Goal: Use online tool/utility: Utilize a website feature to perform a specific function

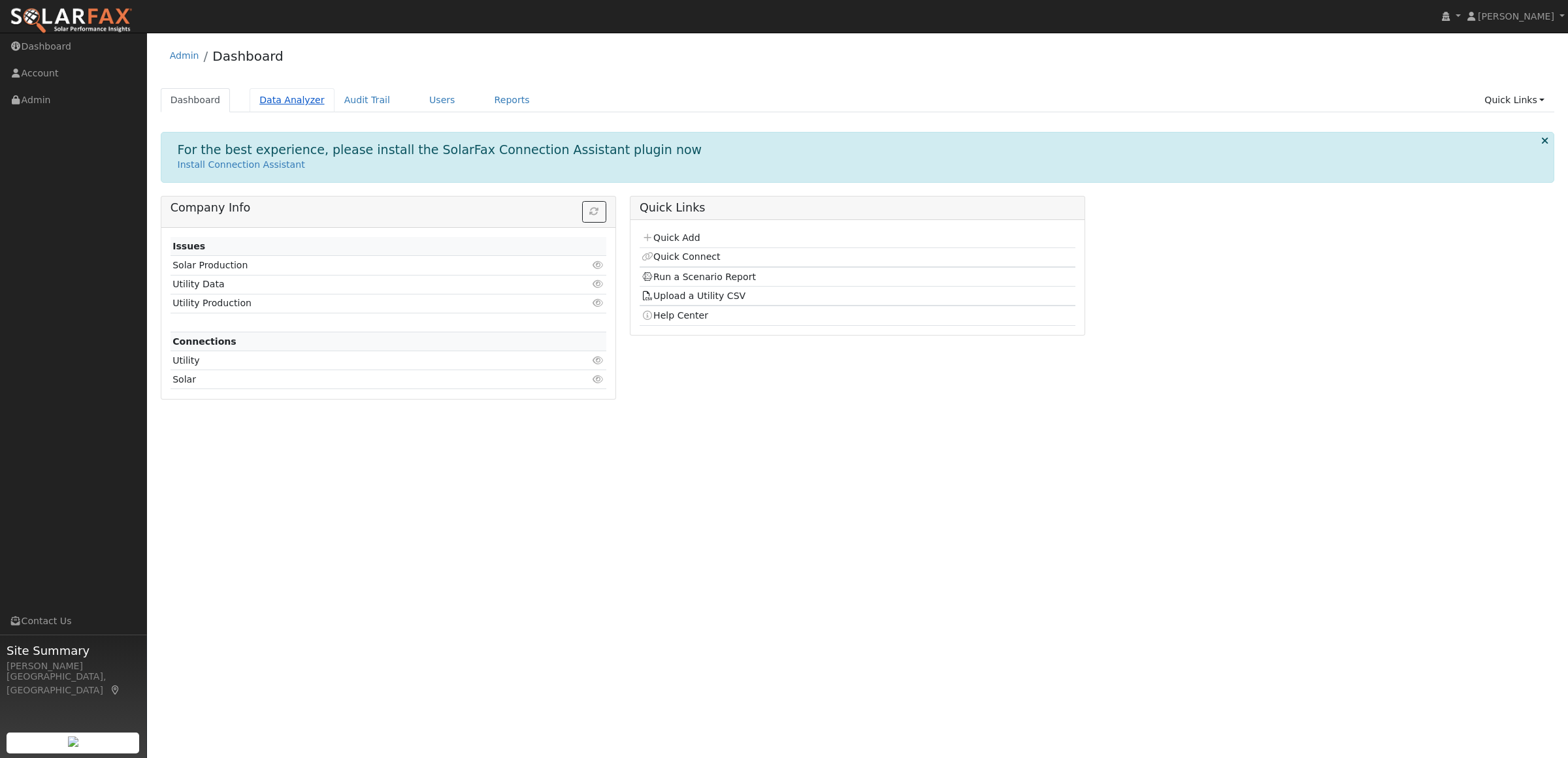
click at [271, 104] on link "Data Analyzer" at bounding box center [292, 100] width 85 height 24
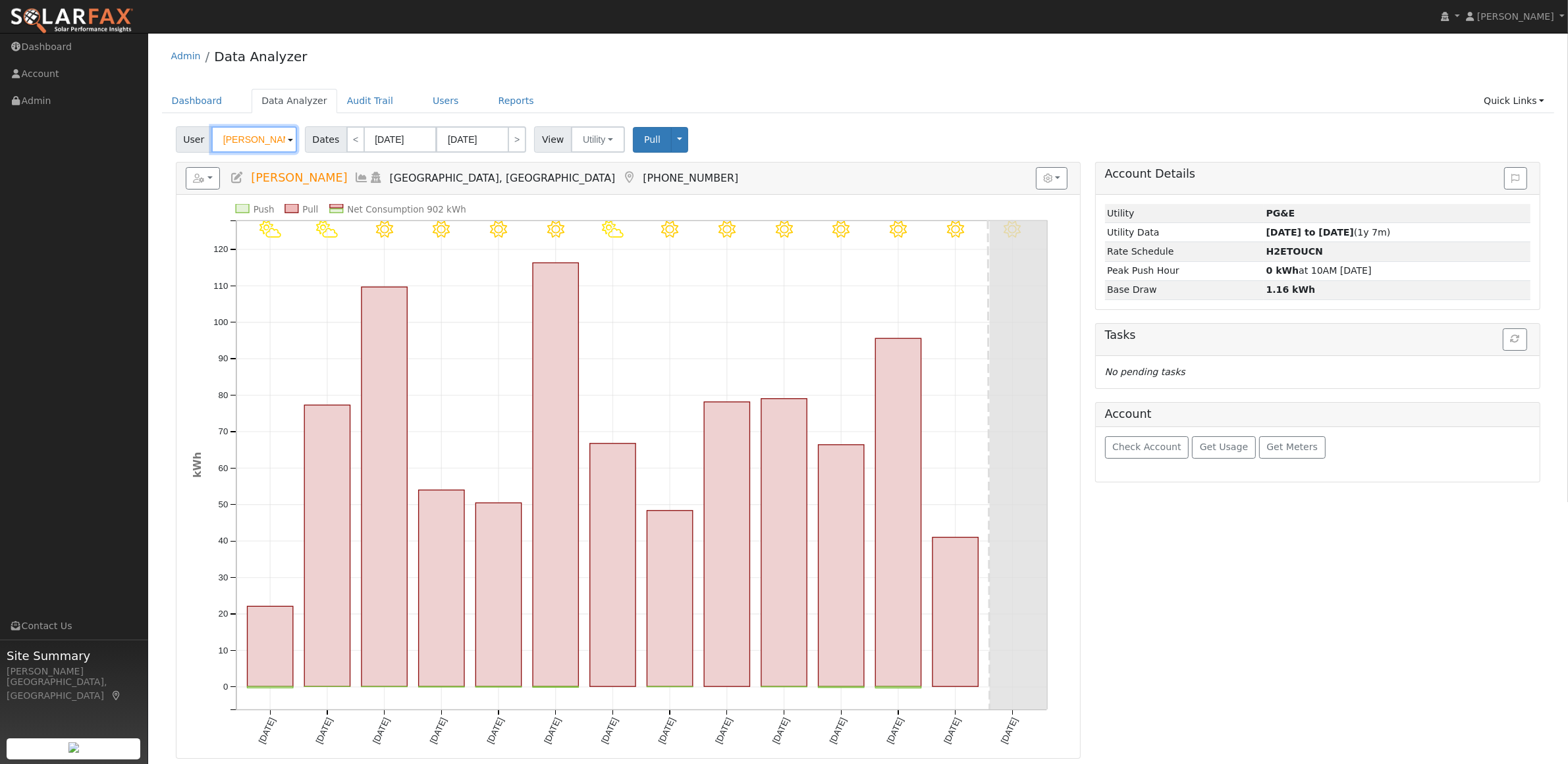
click at [252, 145] on input "[PERSON_NAME]" at bounding box center [254, 140] width 85 height 26
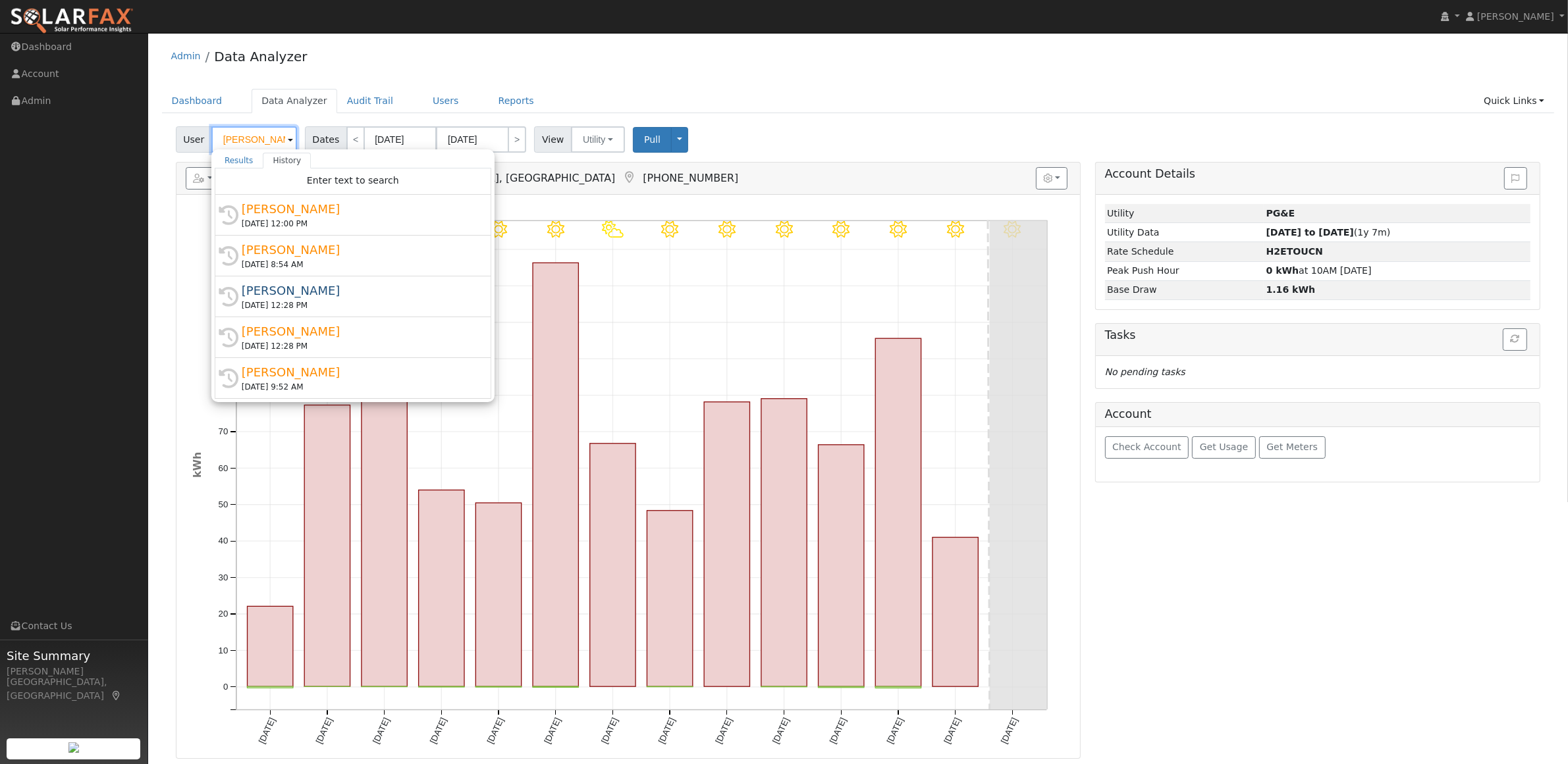
click at [252, 145] on input "[PERSON_NAME]" at bounding box center [254, 140] width 85 height 26
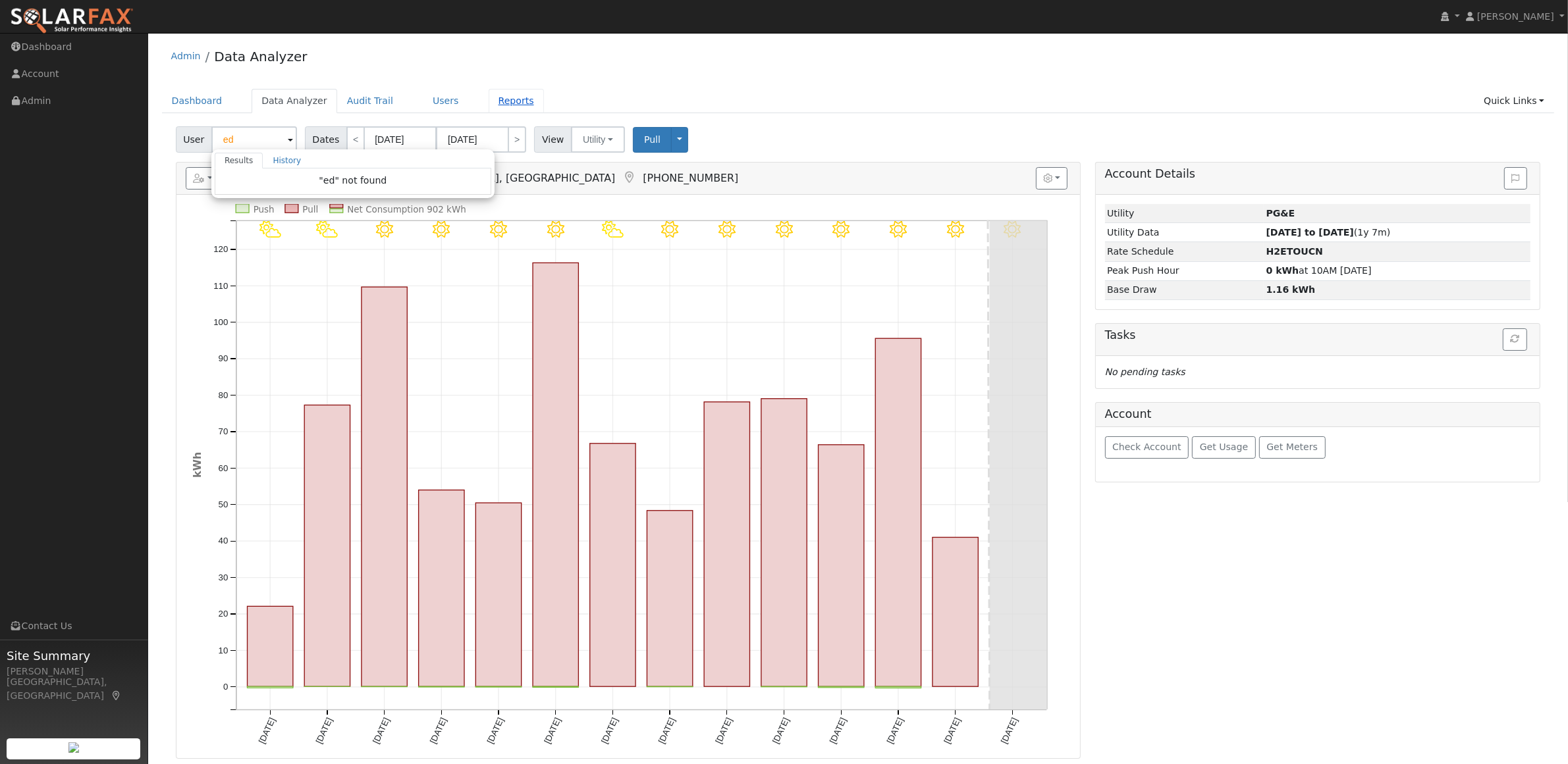
click at [494, 103] on link "Reports" at bounding box center [516, 101] width 55 height 24
type input "[PERSON_NAME]"
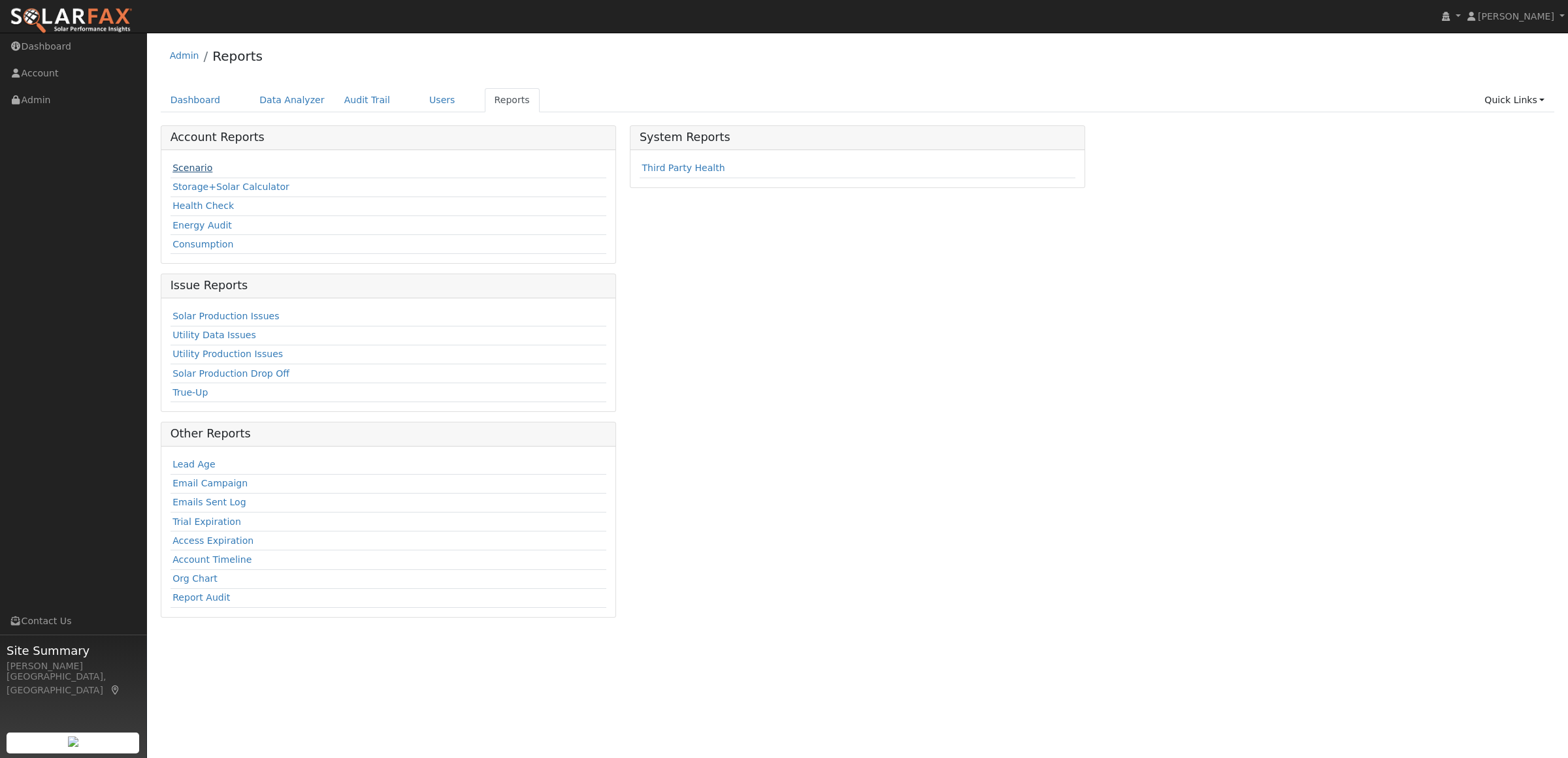
click at [176, 171] on link "Scenario" at bounding box center [192, 168] width 40 height 11
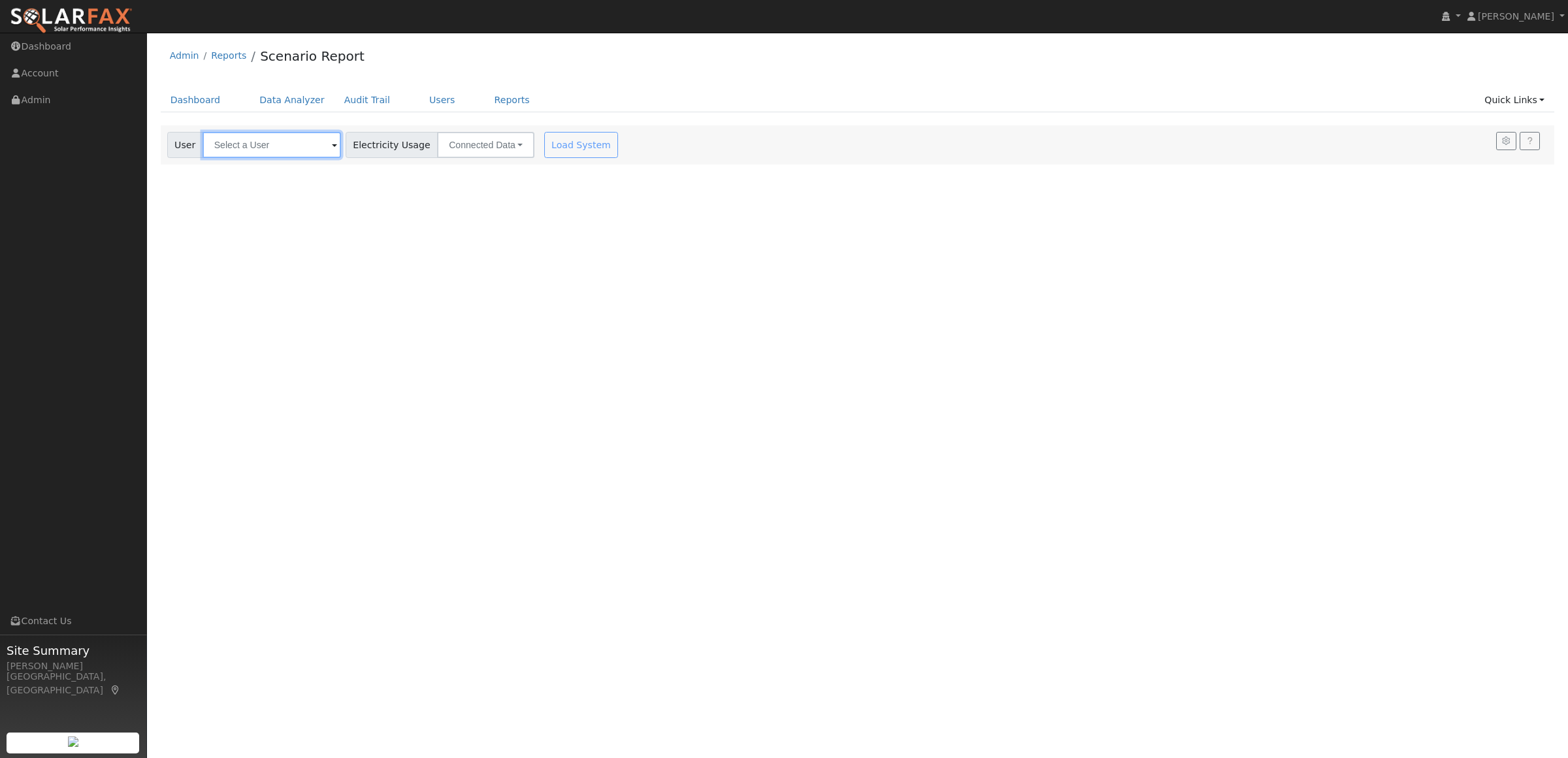
click at [256, 138] on input "text" at bounding box center [271, 145] width 139 height 26
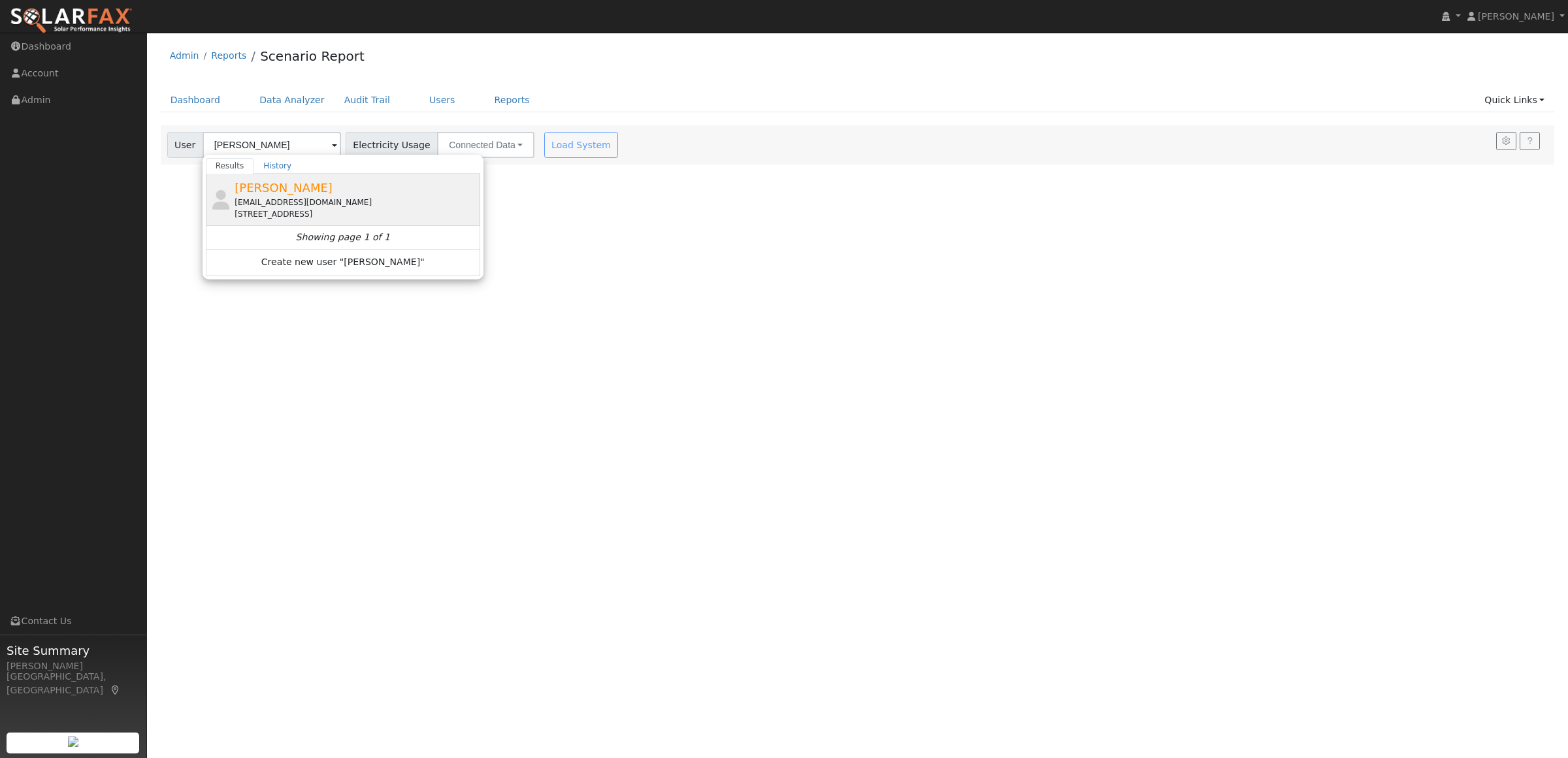
click at [240, 204] on div "Eddante@att.net" at bounding box center [356, 202] width 242 height 12
type input "Ed Dante"
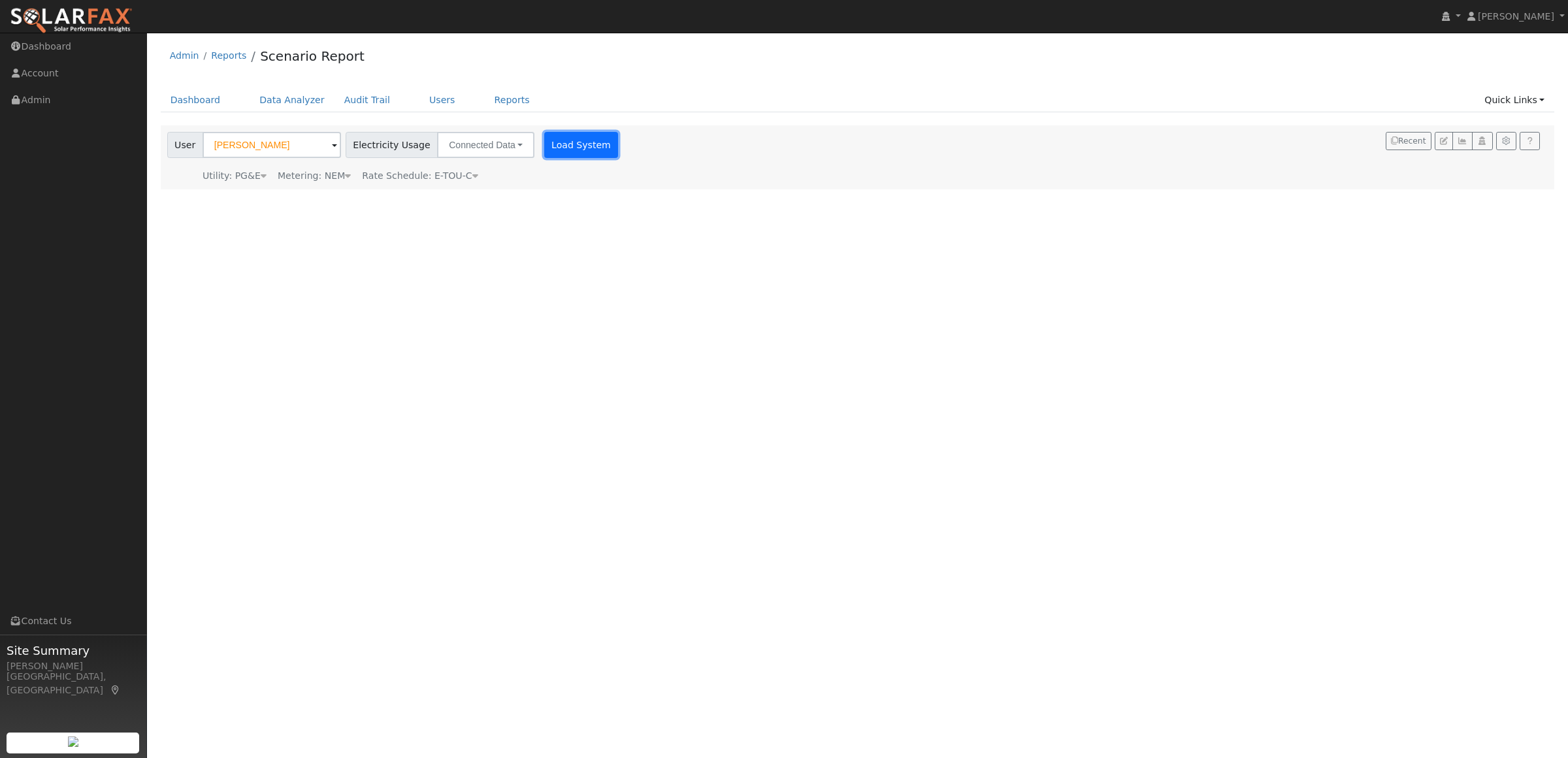
click at [550, 146] on button "Load System" at bounding box center [581, 145] width 74 height 26
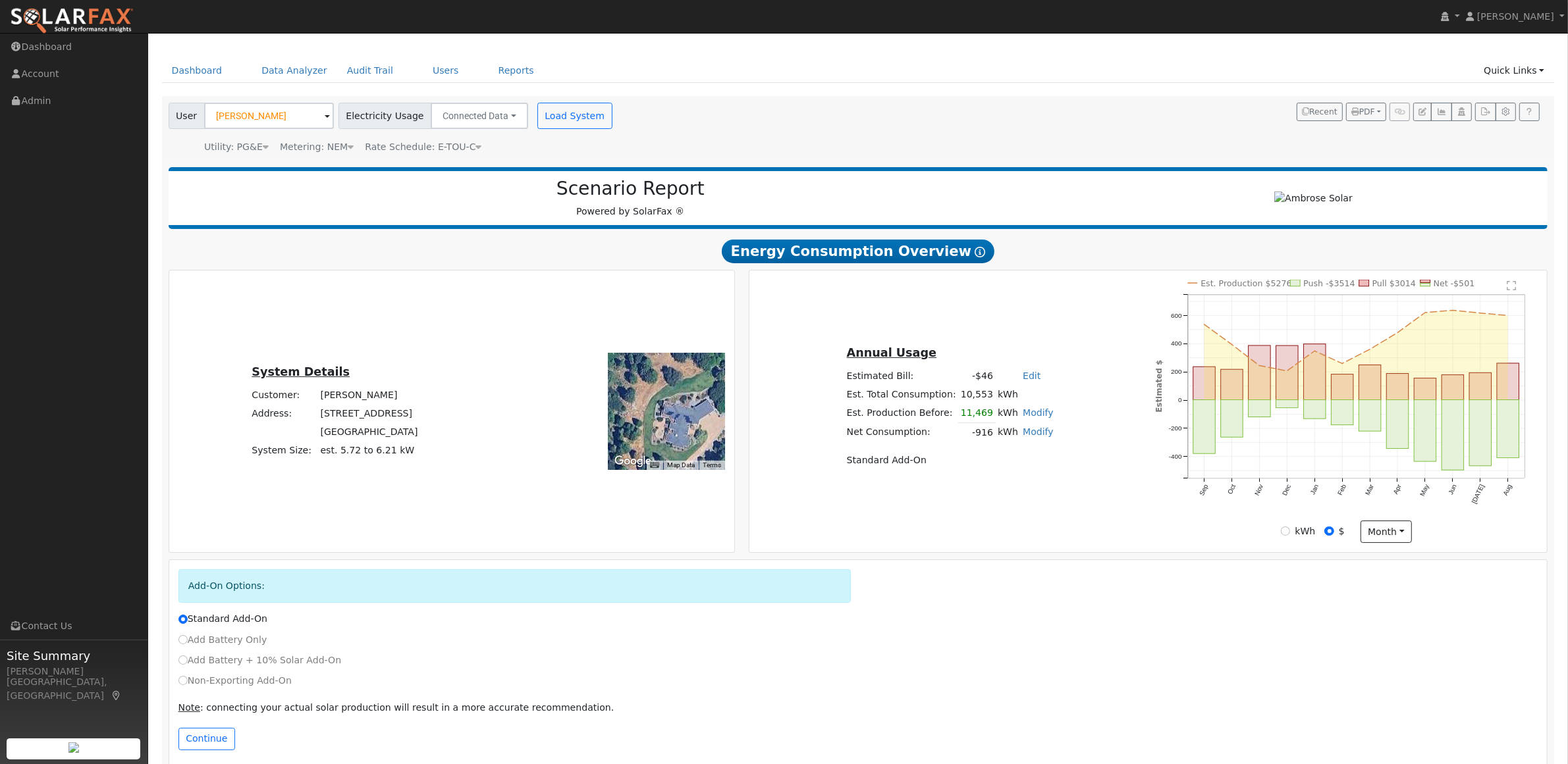
scroll to position [48, 0]
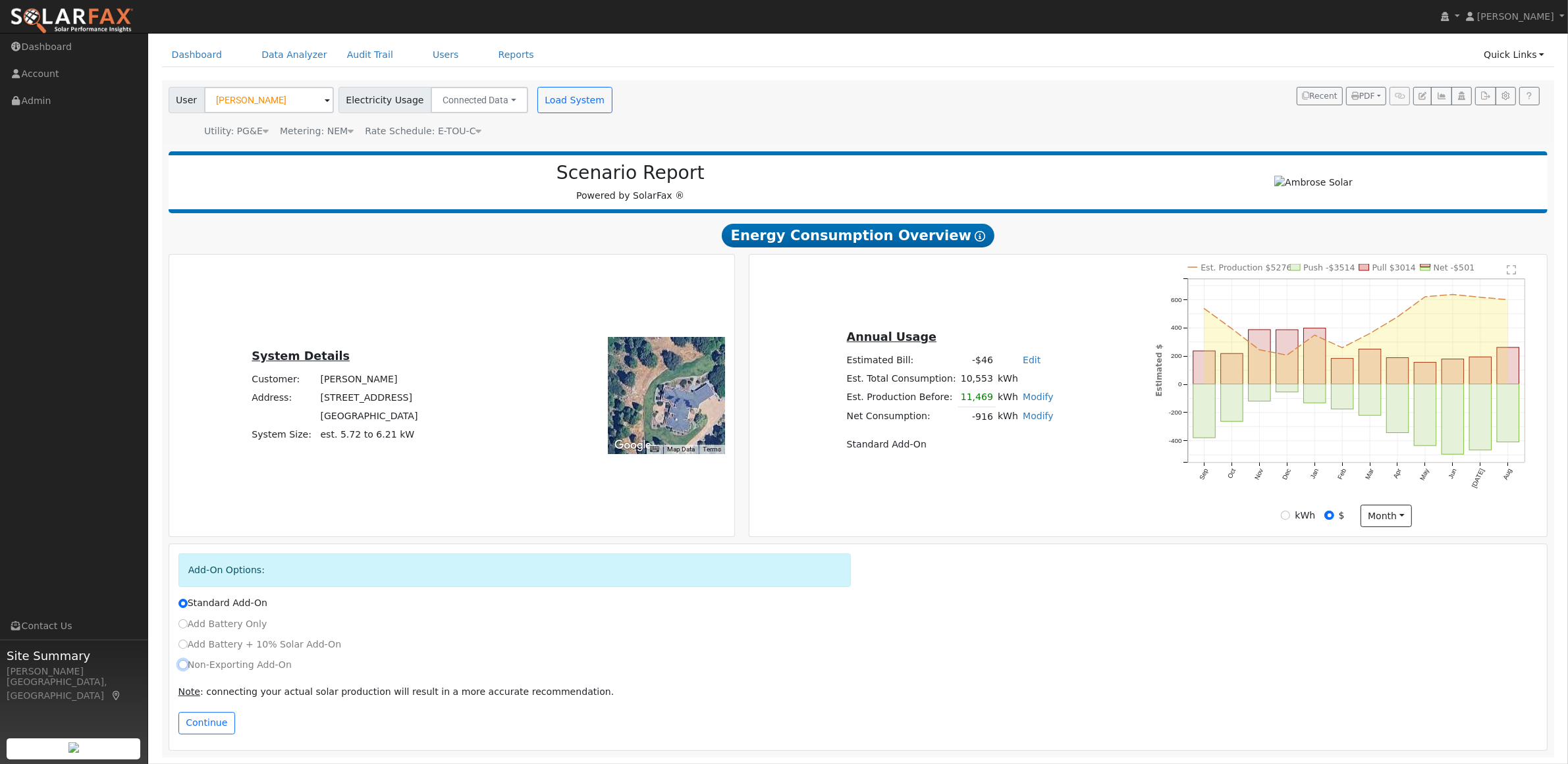
click at [183, 663] on input "Non-Exporting Add-On" at bounding box center [183, 665] width 9 height 9
radio input "true"
radio input "false"
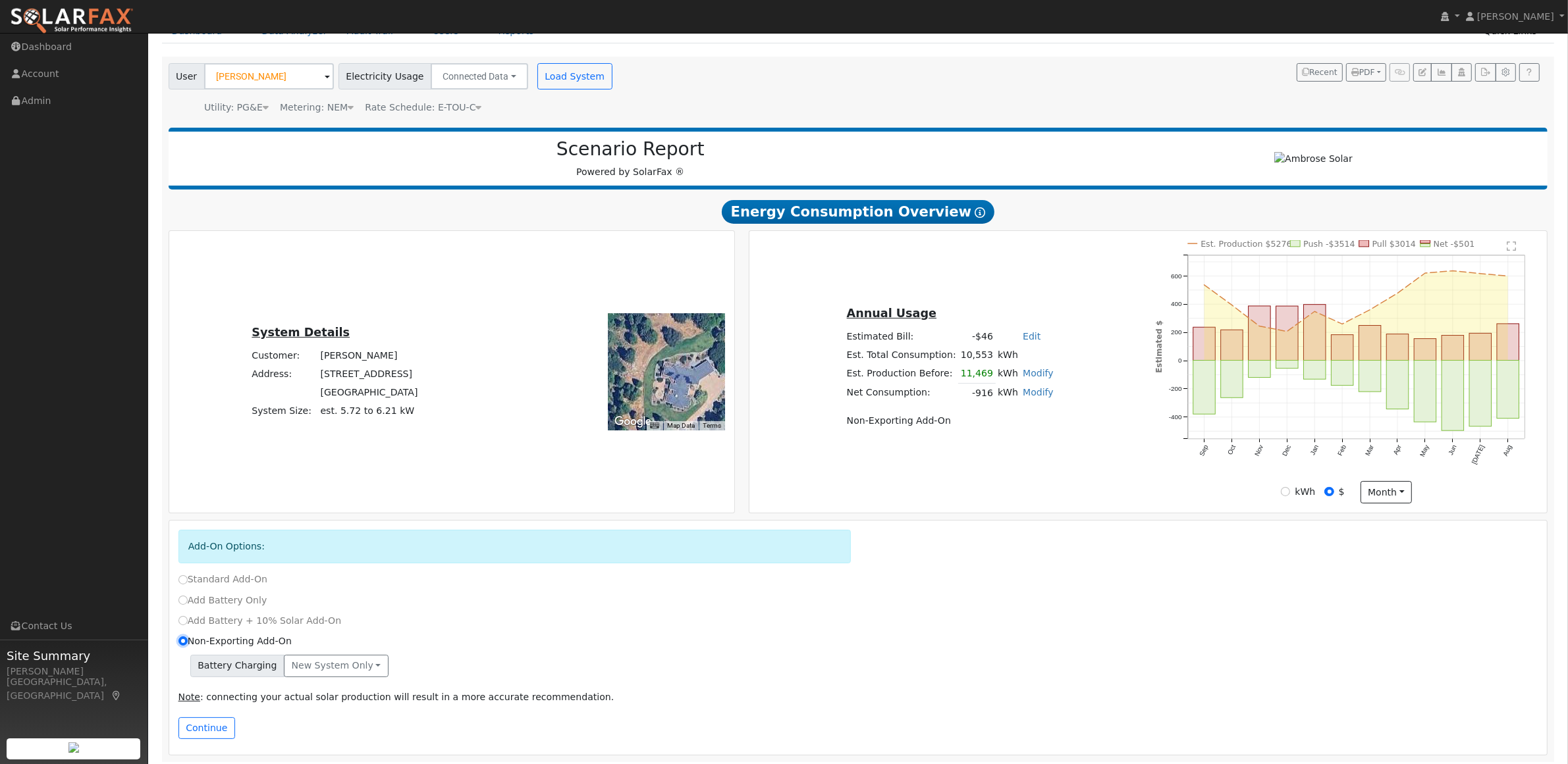
scroll to position [76, 0]
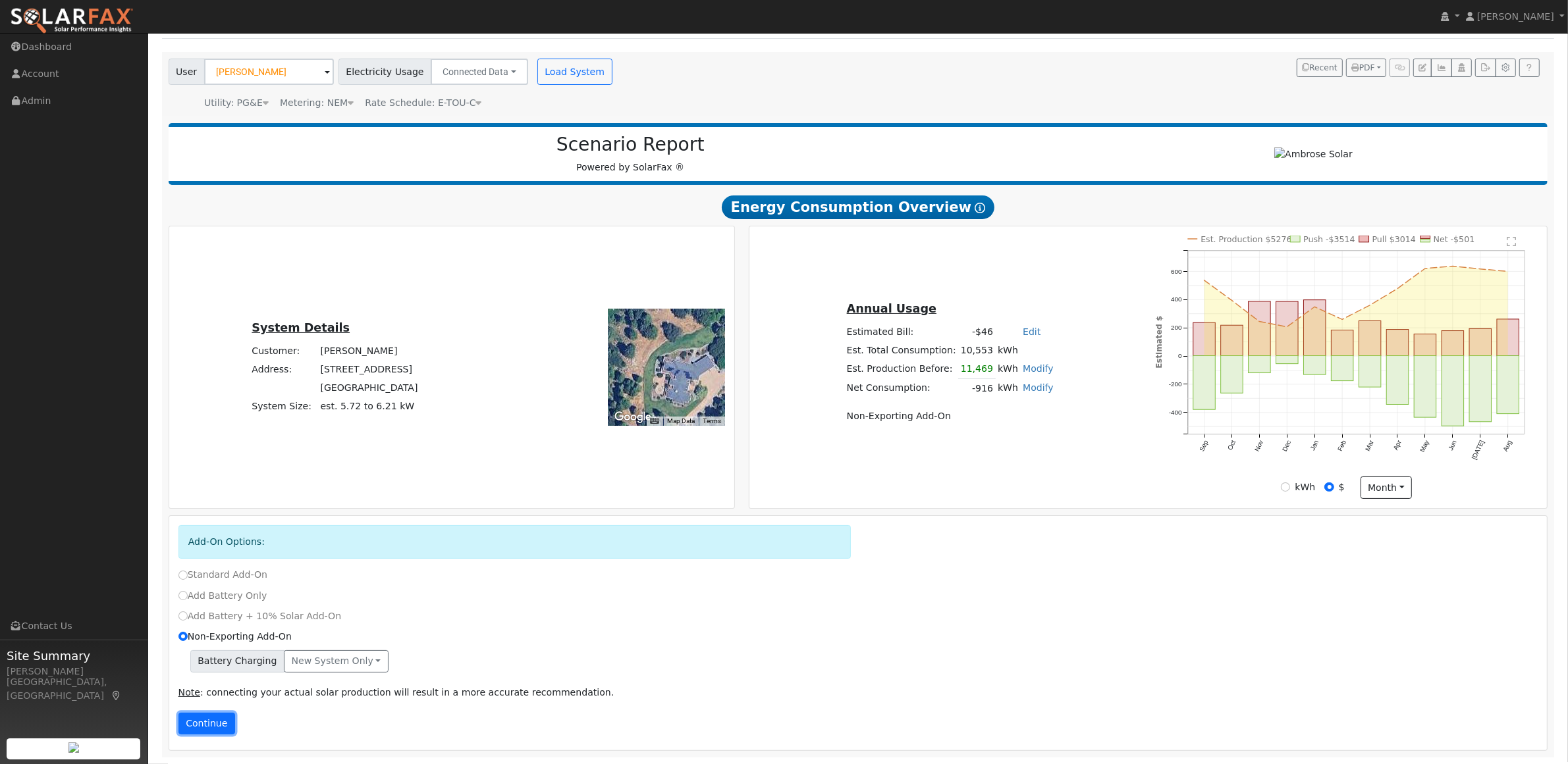
click at [212, 720] on button "Continue" at bounding box center [206, 724] width 56 height 23
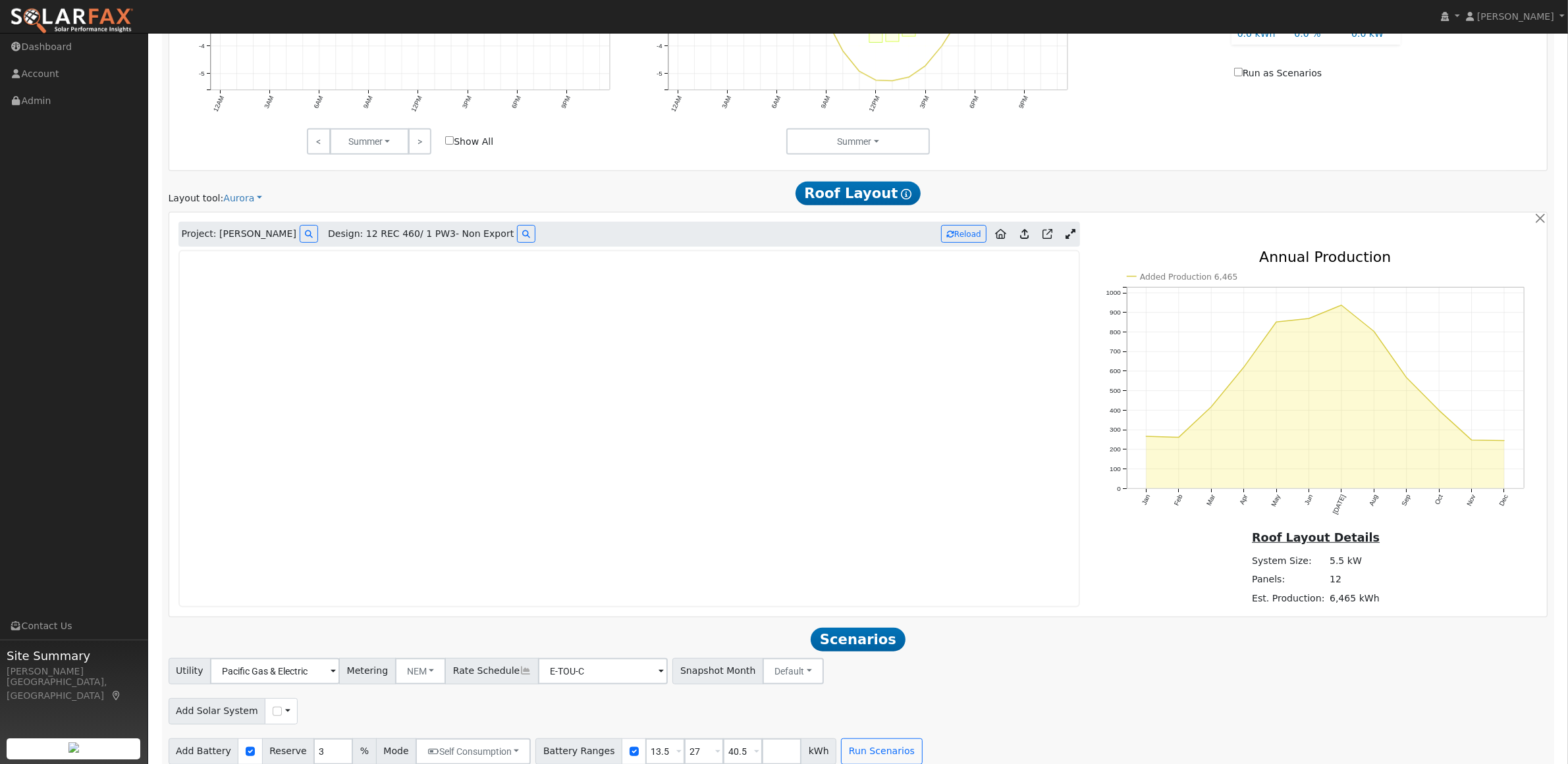
scroll to position [984, 0]
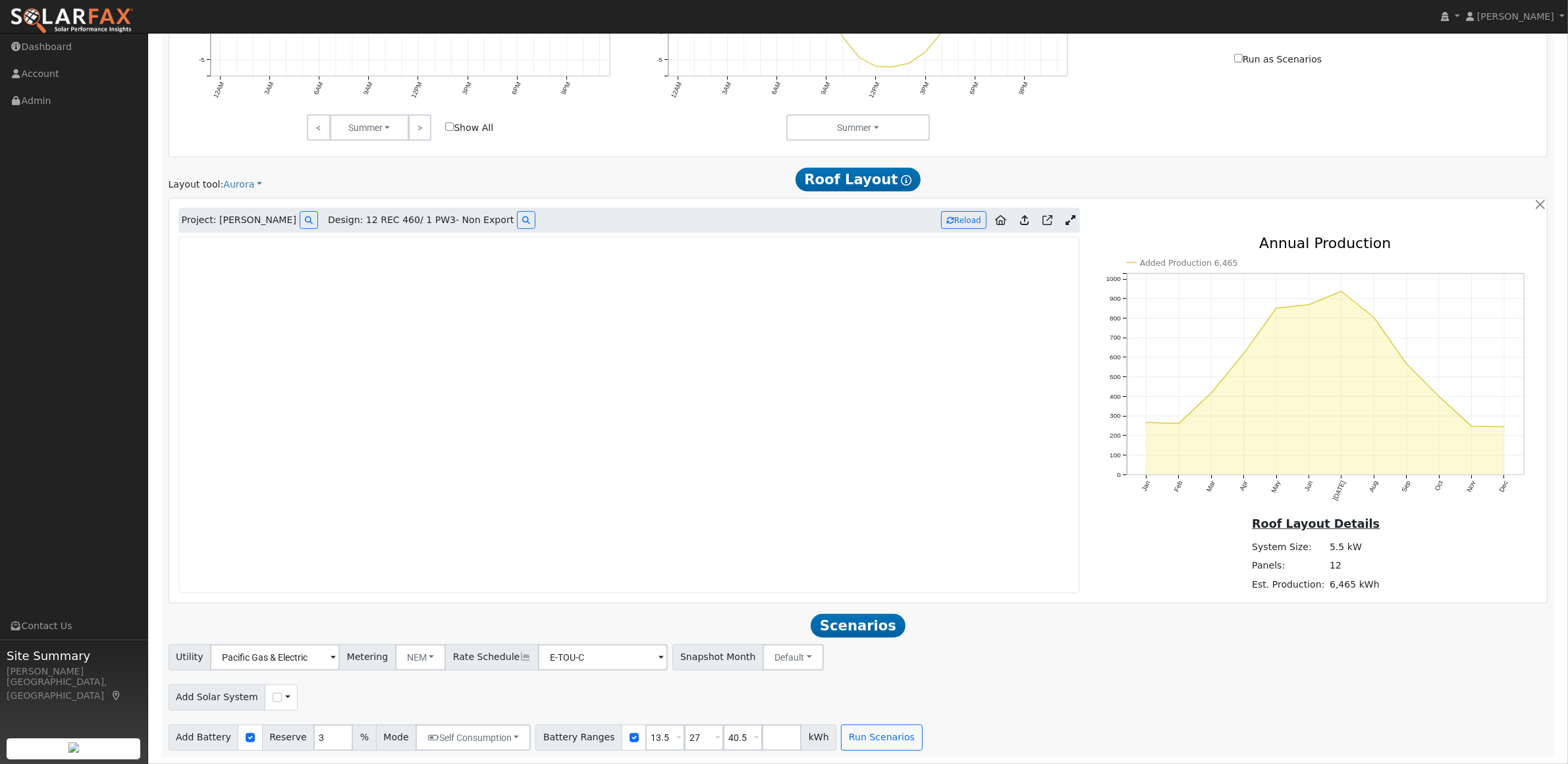
click at [1048, 642] on div "Utility Pacific Gas & Electric Metering NEM NEM NBT Rate Schedule E-TOU-C - Non…" at bounding box center [857, 655] width 1384 height 31
click at [874, 620] on span "Scenarios" at bounding box center [858, 626] width 94 height 24
click at [846, 630] on span "Scenarios" at bounding box center [858, 626] width 94 height 24
click at [850, 618] on span "Scenarios" at bounding box center [858, 626] width 94 height 24
click at [1026, 218] on icon at bounding box center [1024, 220] width 9 height 10
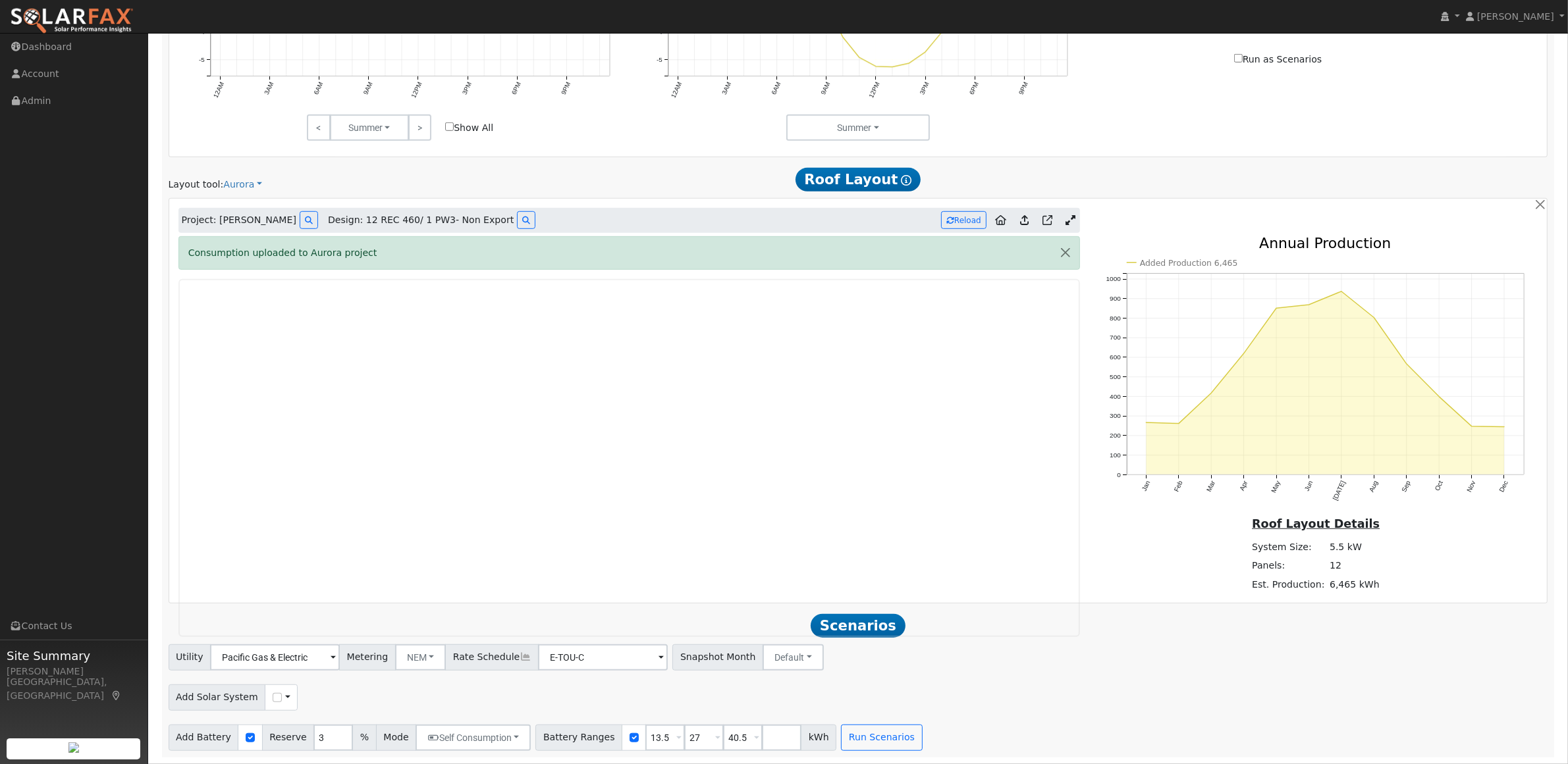
click at [1029, 699] on div "Add Solar System Use CSV Data" at bounding box center [857, 695] width 1384 height 31
click at [870, 738] on button "Run Scenarios" at bounding box center [881, 738] width 81 height 26
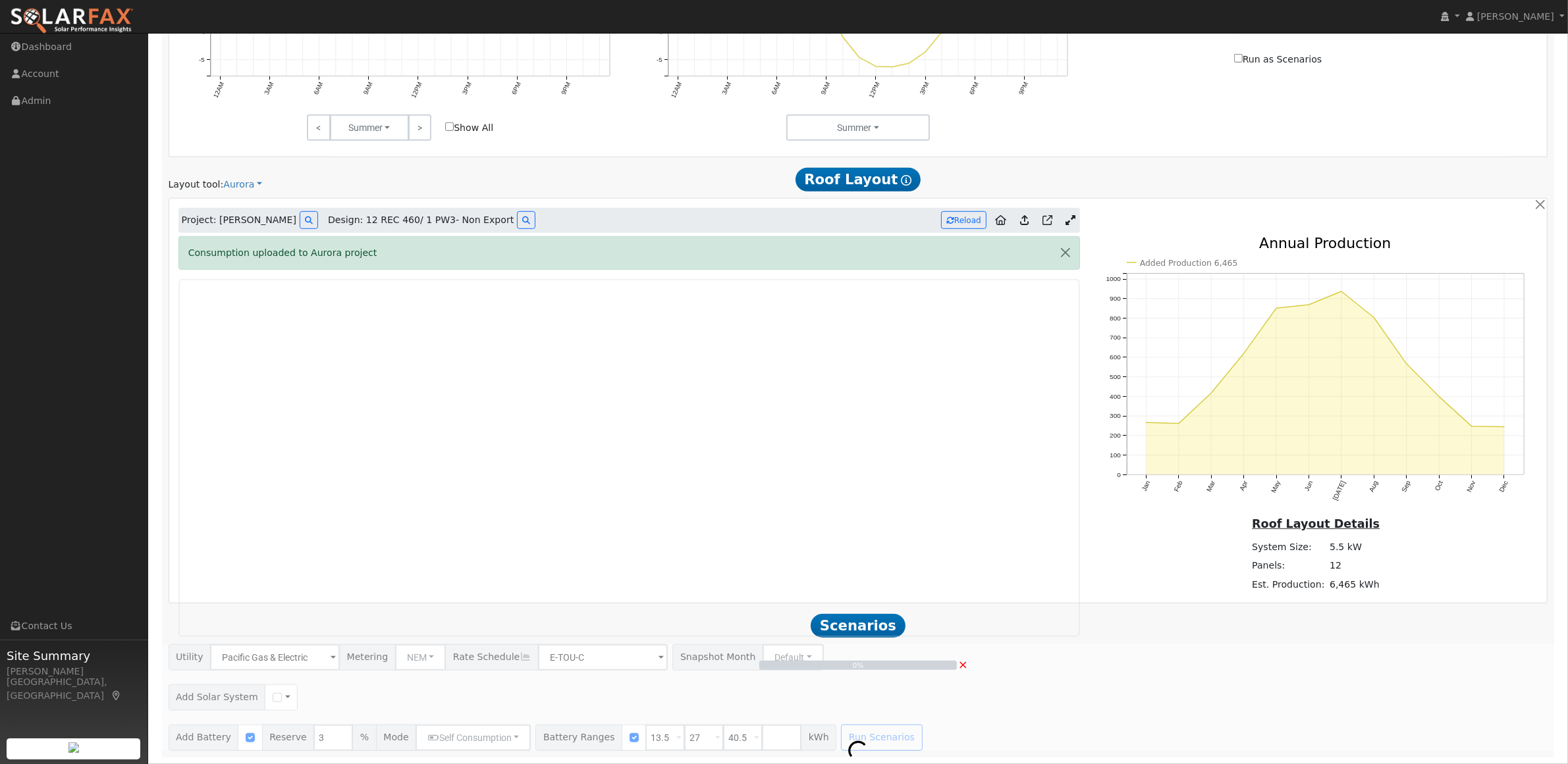
click at [269, 698] on div "0% ×" at bounding box center [858, 697] width 1393 height 107
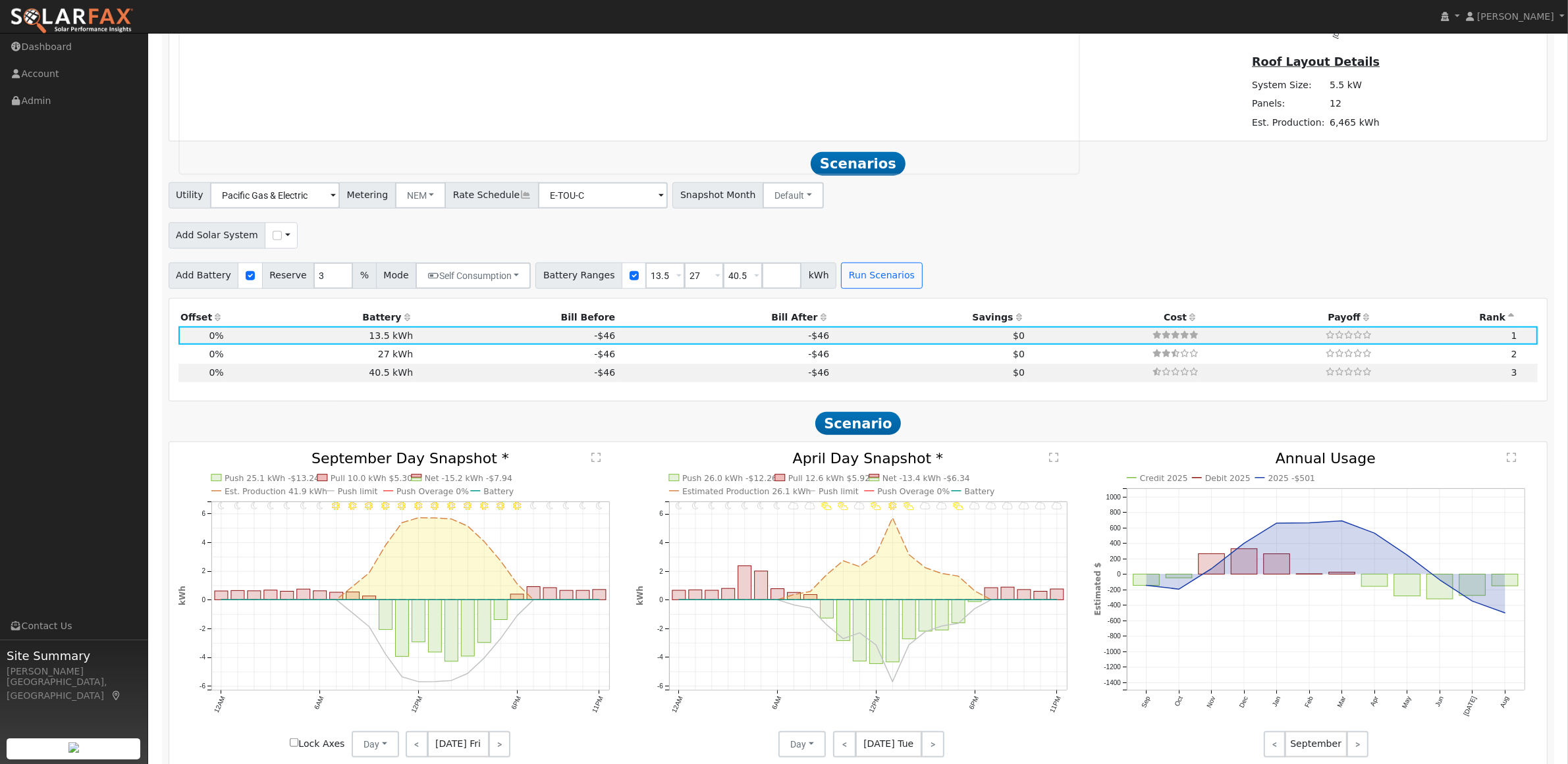
scroll to position [1392, 0]
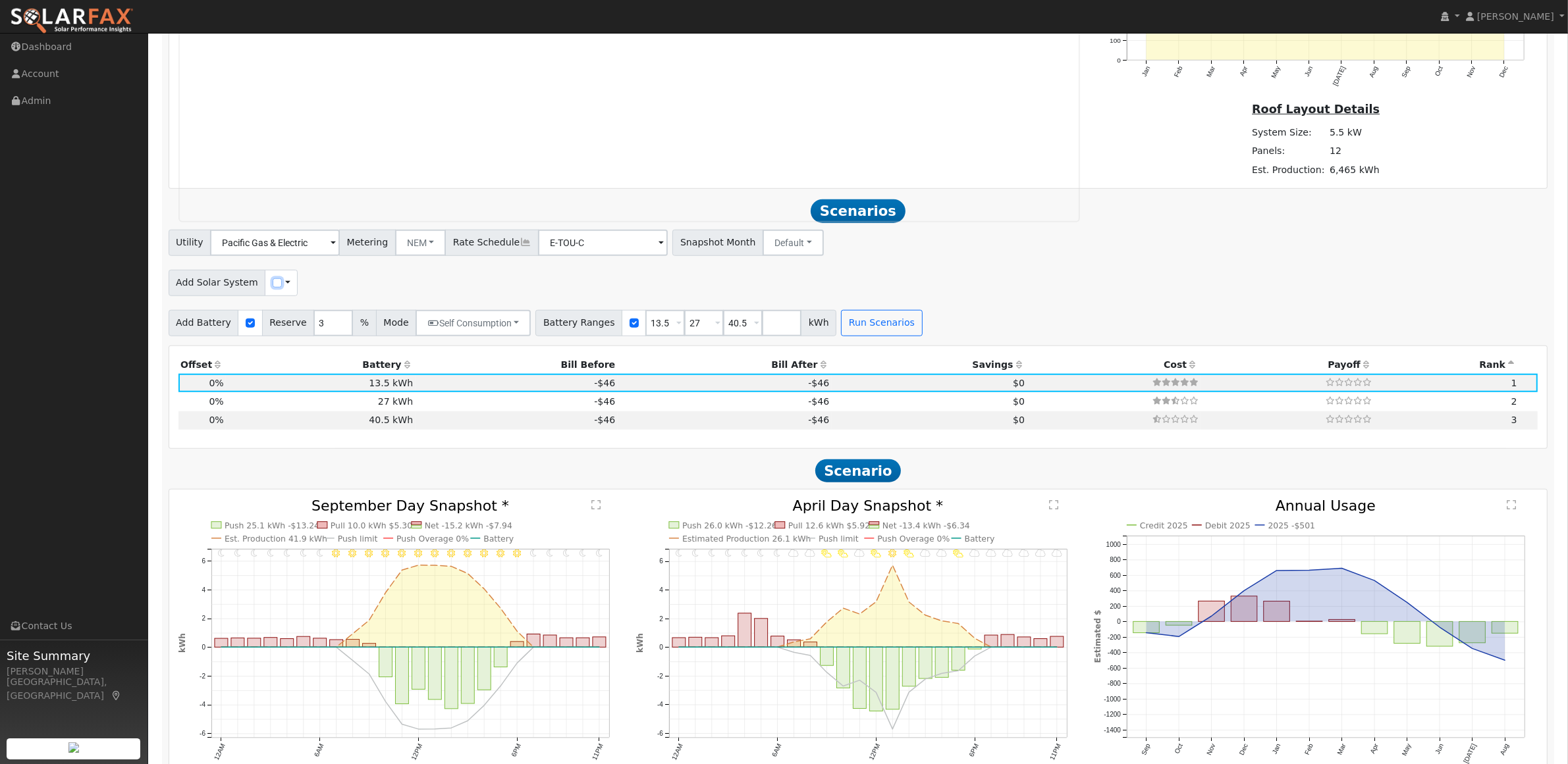
click at [273, 287] on input "checkbox" at bounding box center [278, 283] width 9 height 9
checkbox input "true"
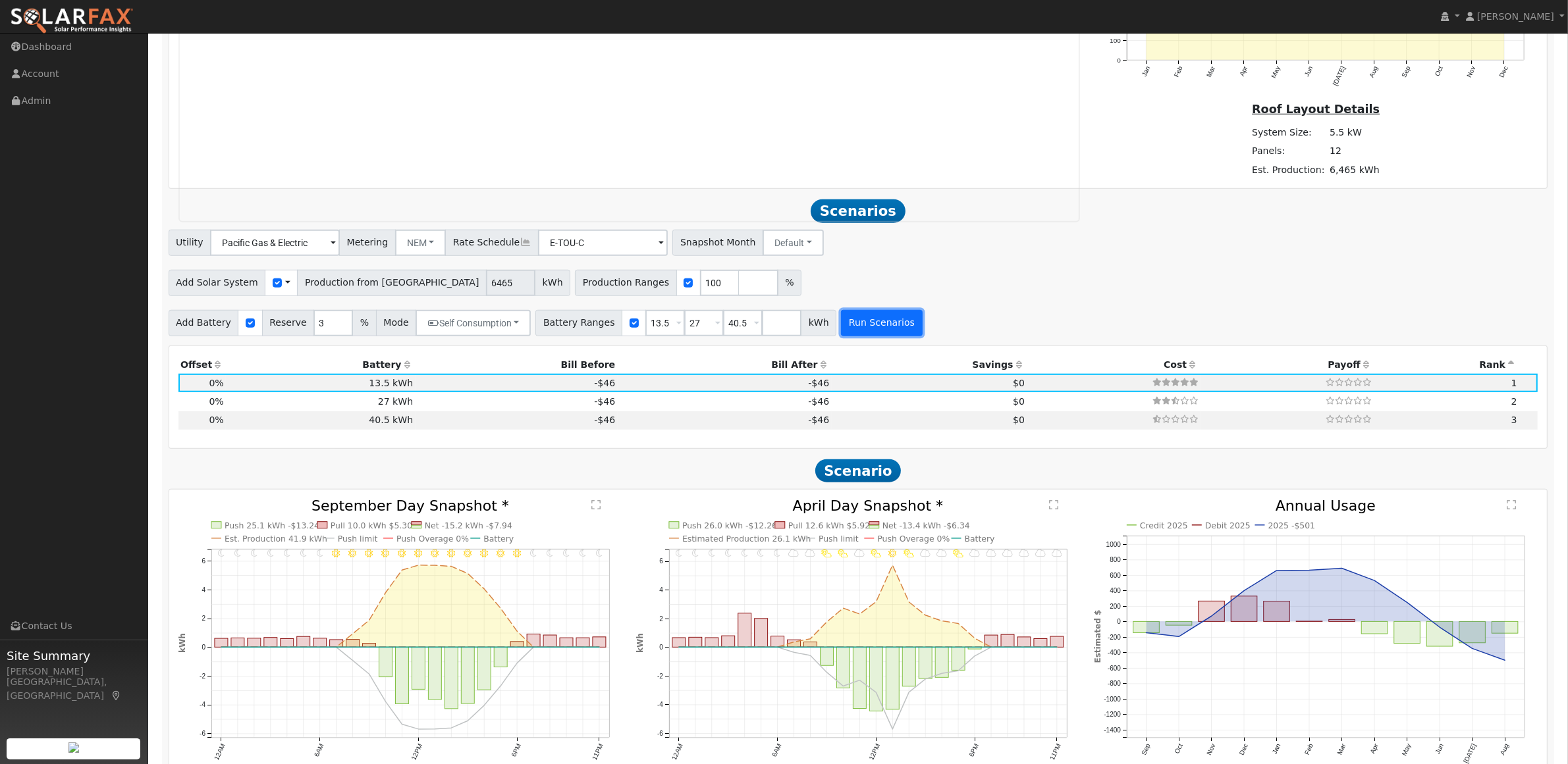
click at [857, 336] on button "Run Scenarios" at bounding box center [881, 323] width 81 height 26
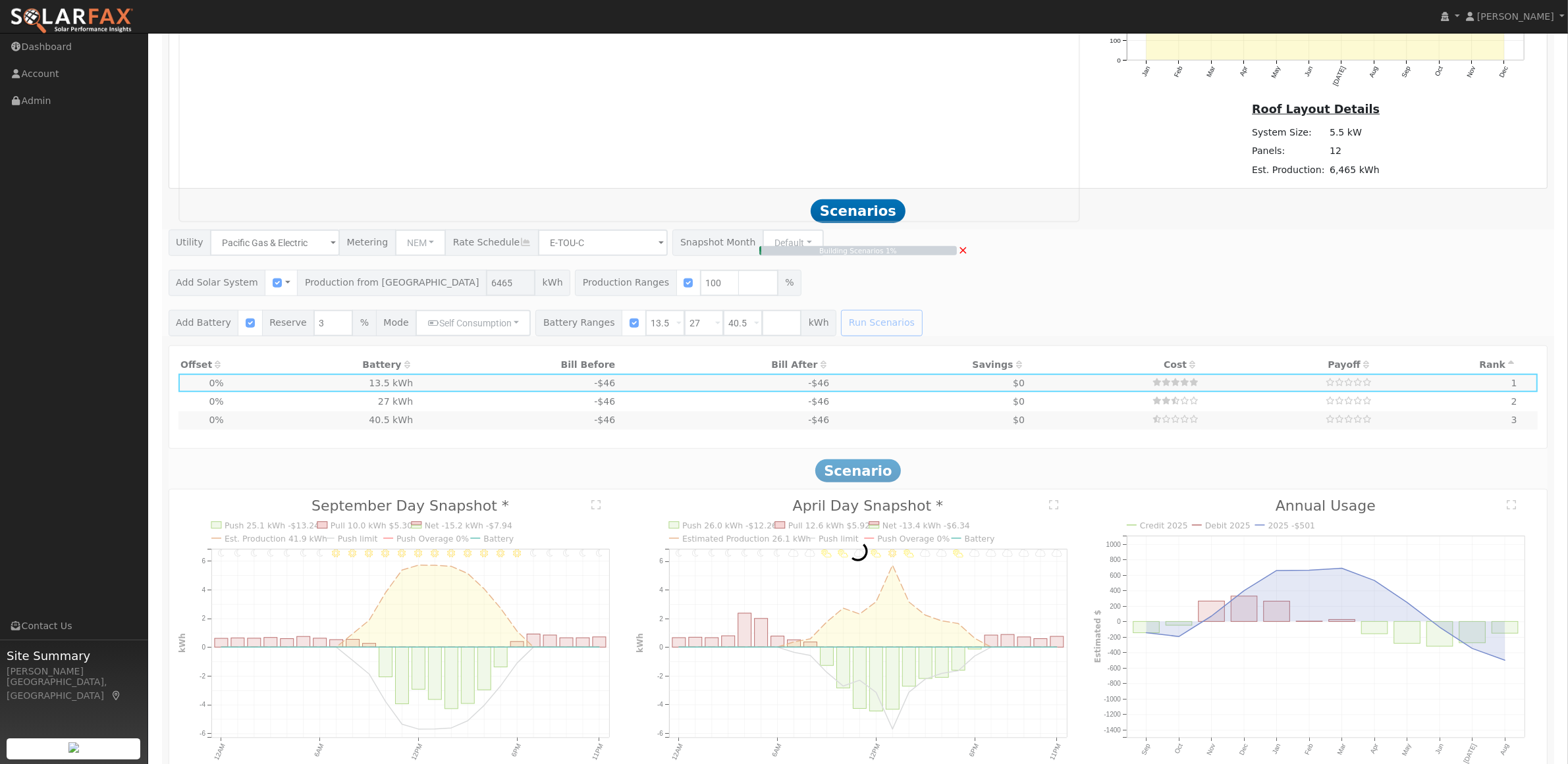
type input "4.3"
type input "$9,386"
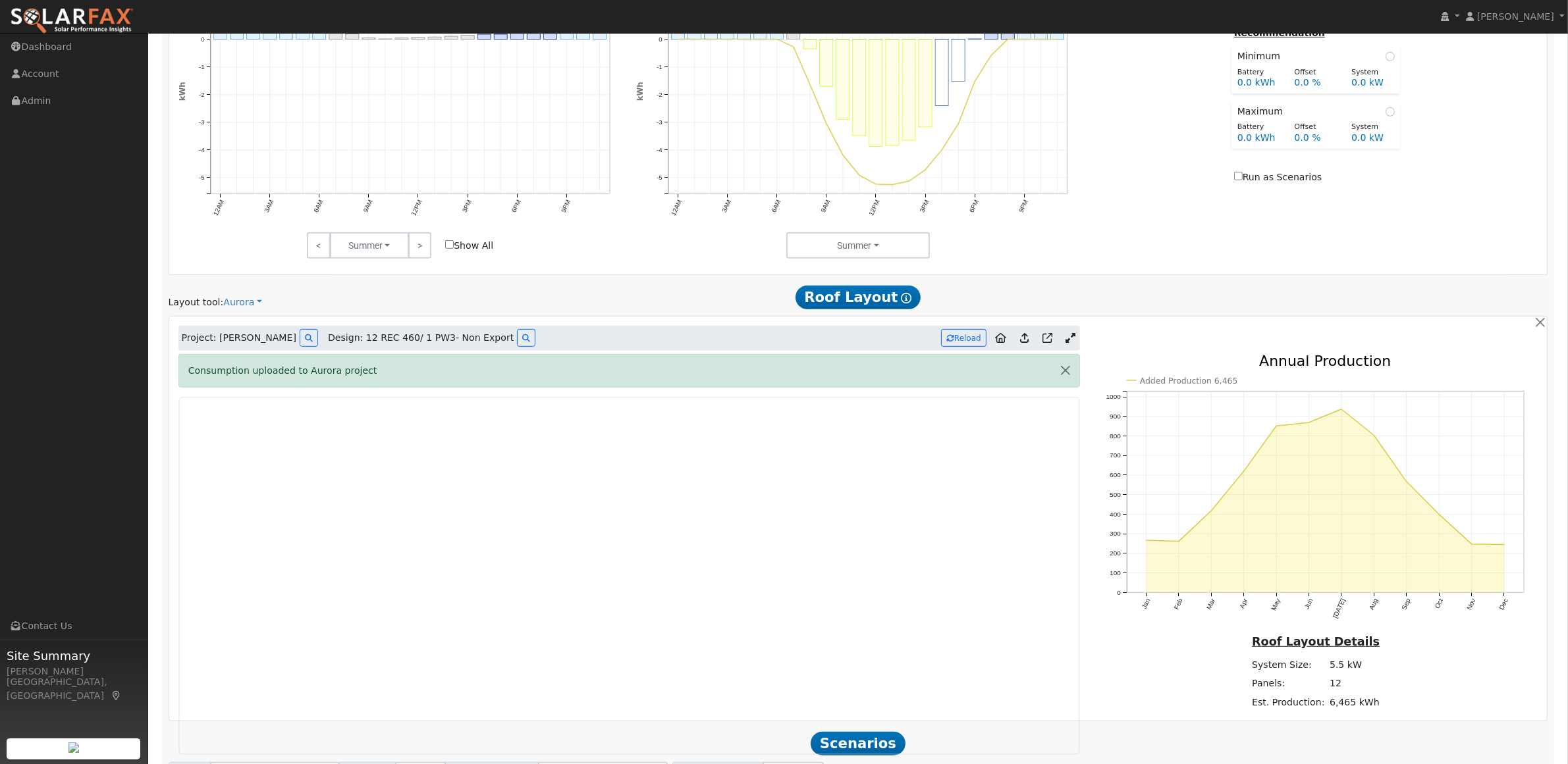
scroll to position [899, 0]
